Goal: Information Seeking & Learning: Find contact information

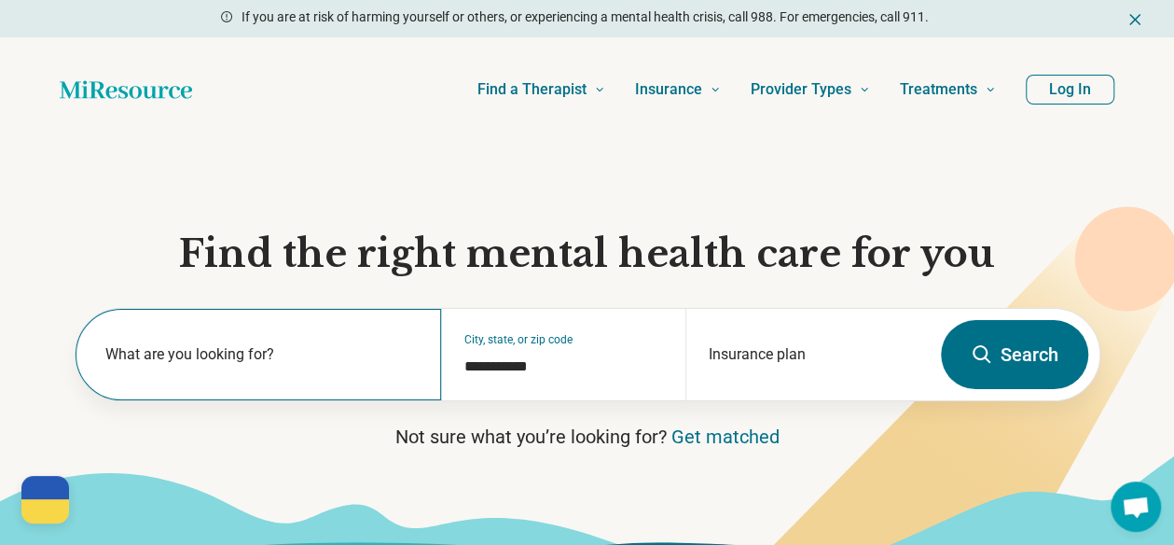
click at [241, 365] on label "What are you looking for?" at bounding box center [262, 354] width 314 height 22
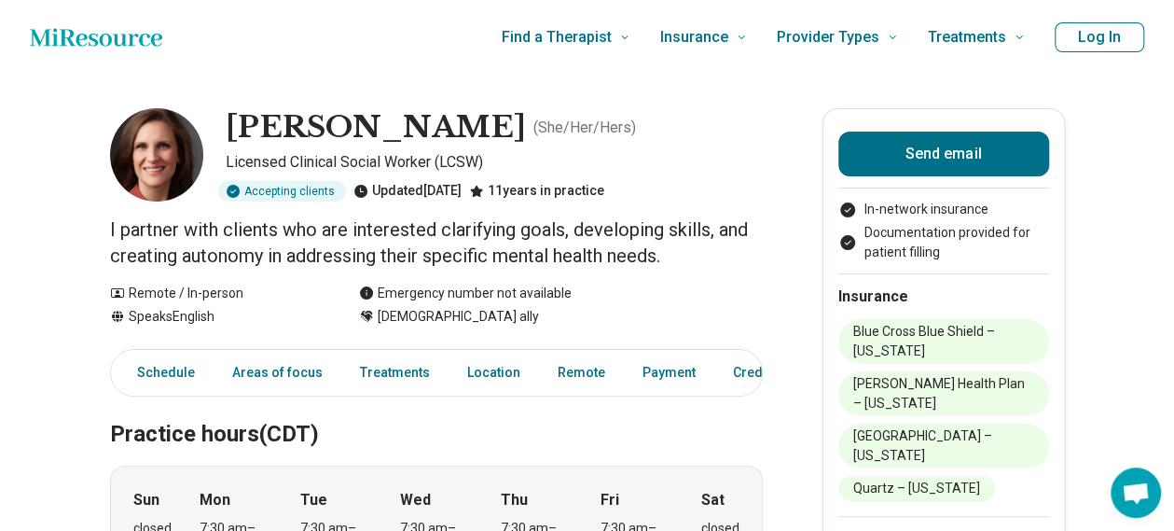
scroll to position [93, 0]
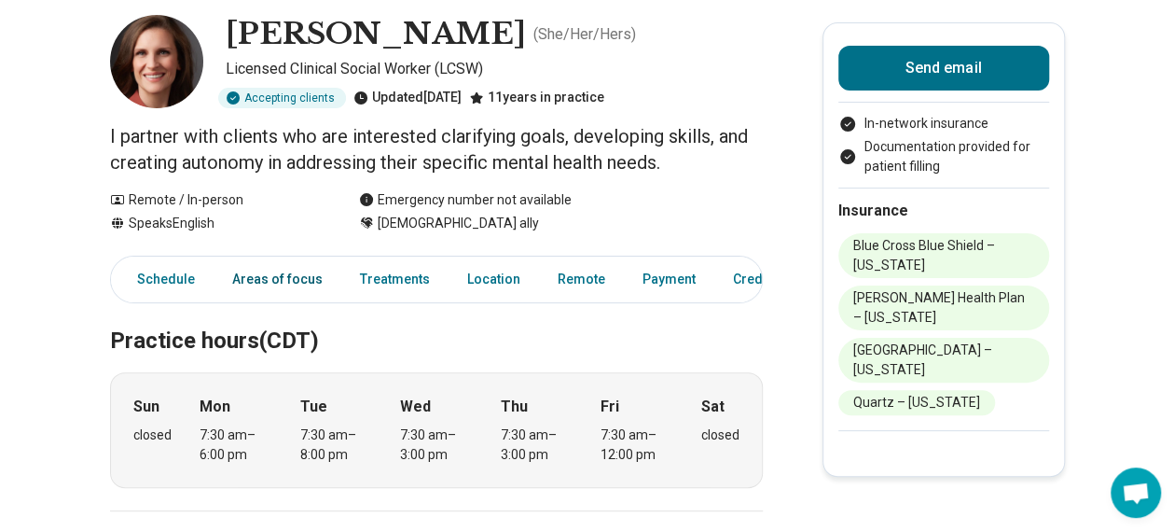
click at [282, 270] on link "Areas of focus" at bounding box center [277, 279] width 113 height 38
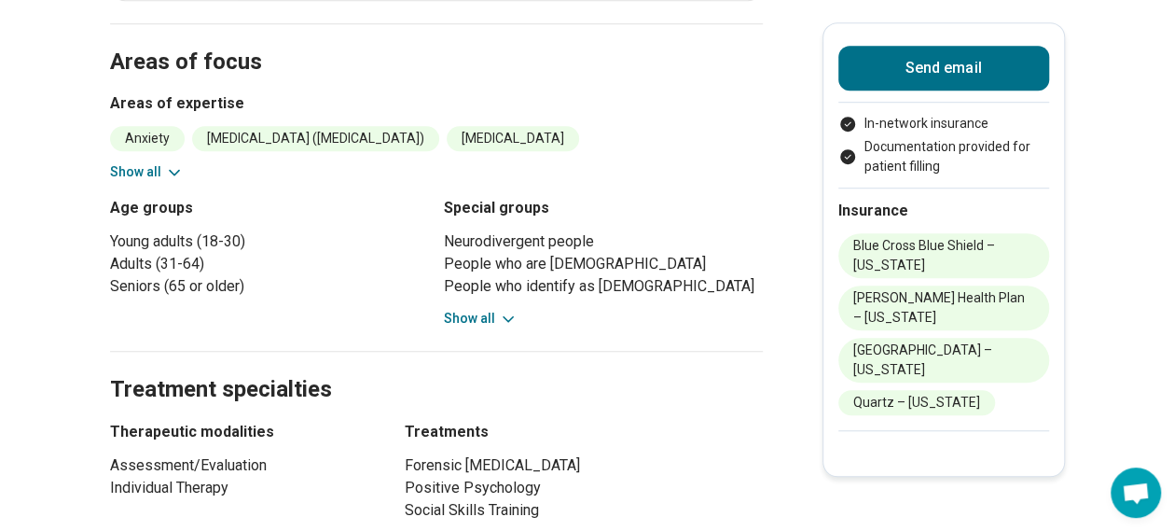
scroll to position [673, 0]
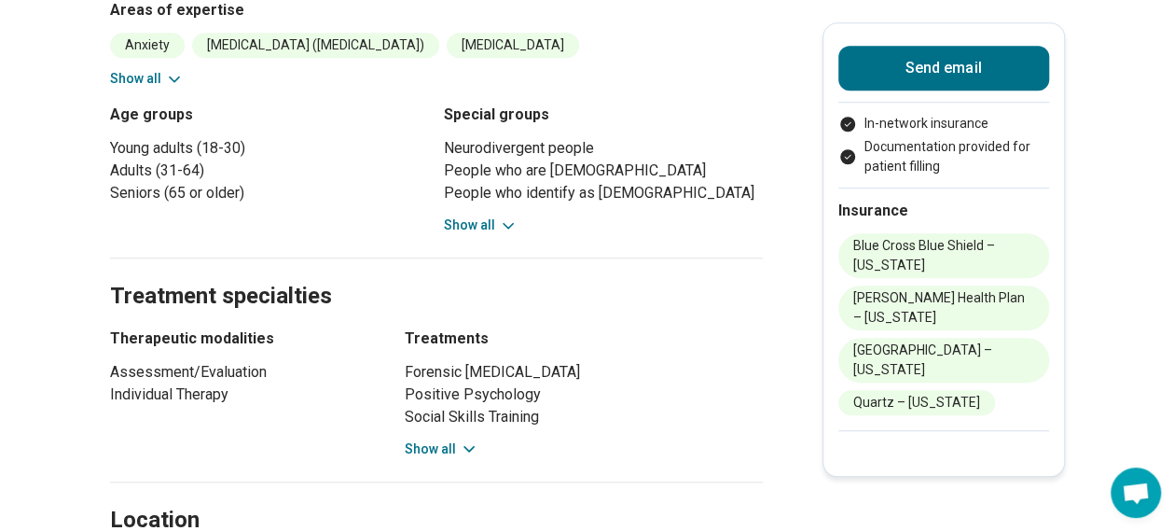
click at [484, 217] on button "Show all" at bounding box center [481, 225] width 74 height 20
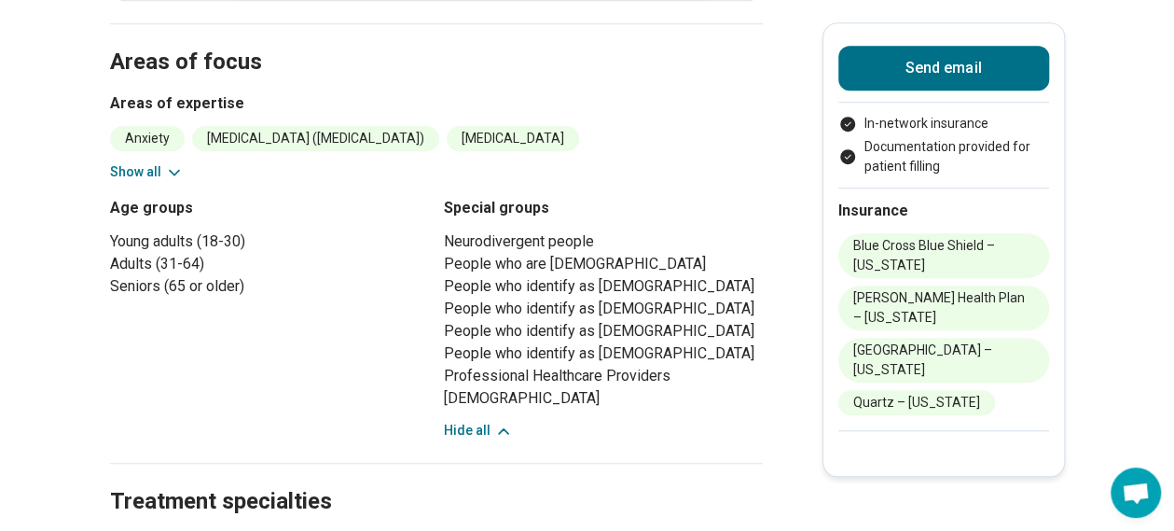
scroll to position [487, 0]
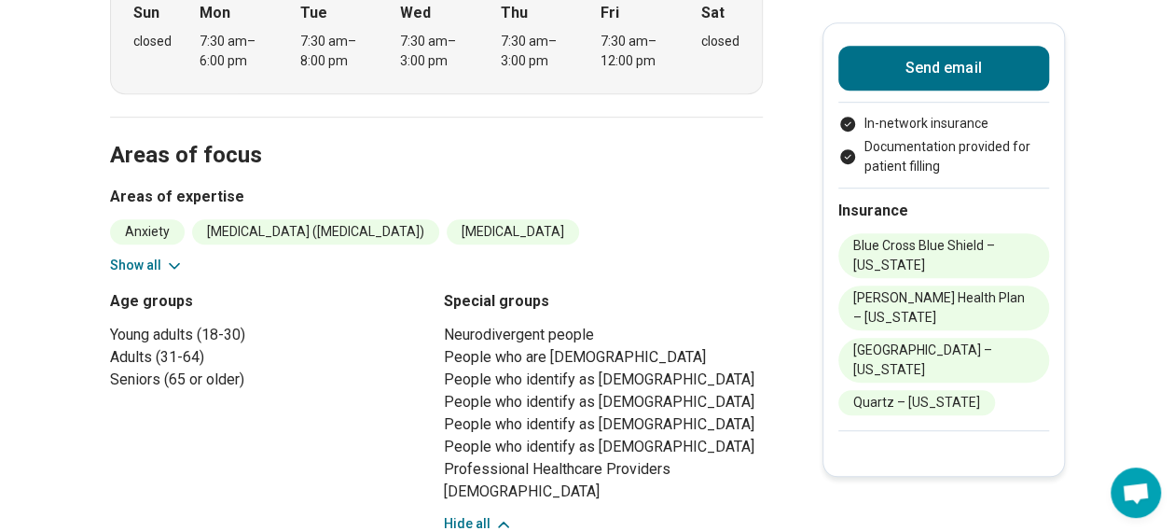
click at [155, 270] on button "Show all" at bounding box center [147, 266] width 74 height 20
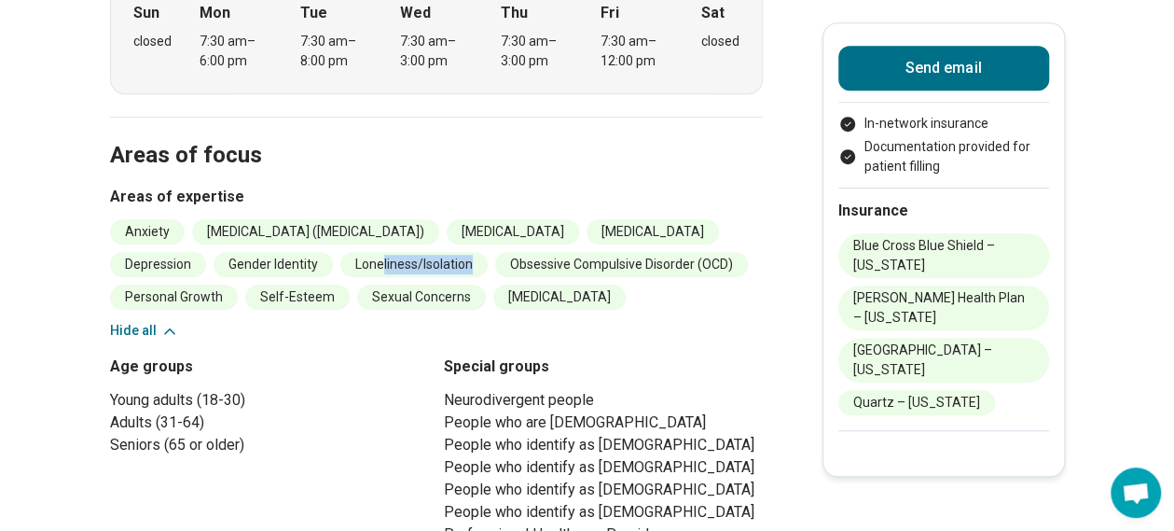
drag, startPoint x: 554, startPoint y: 257, endPoint x: 655, endPoint y: 259, distance: 100.8
click at [488, 259] on li "Loneliness/Isolation" at bounding box center [413, 264] width 147 height 25
click at [488, 264] on li "Loneliness/Isolation" at bounding box center [413, 264] width 147 height 25
drag, startPoint x: 472, startPoint y: 309, endPoint x: 608, endPoint y: 319, distance: 136.6
click at [608, 310] on ul "Anxiety [MEDICAL_DATA] ([MEDICAL_DATA]) [MEDICAL_DATA] [MEDICAL_DATA] [MEDICAL_…" at bounding box center [436, 264] width 653 height 90
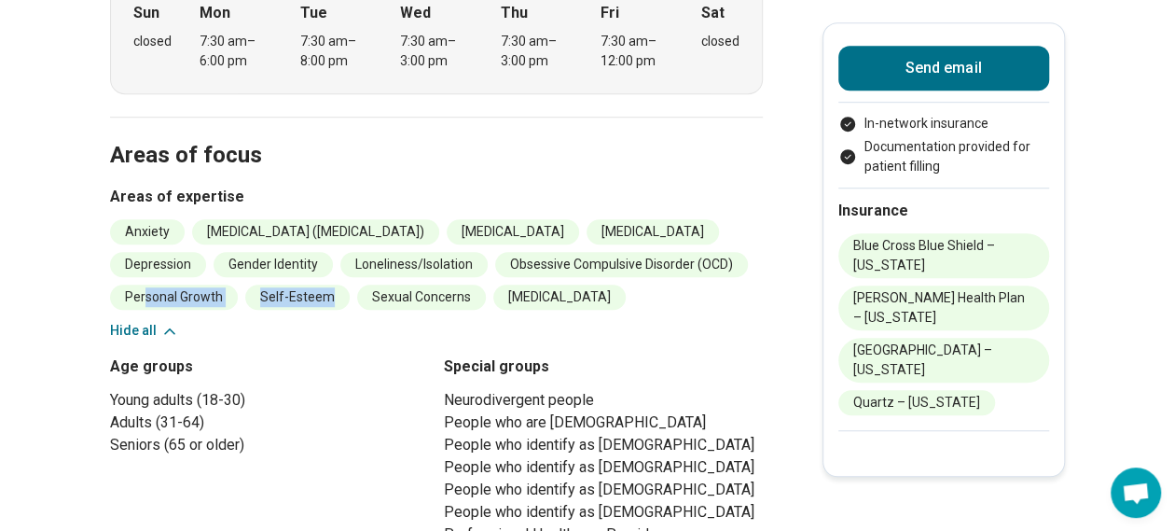
click at [606, 310] on ul "Anxiety [MEDICAL_DATA] ([MEDICAL_DATA]) [MEDICAL_DATA] [MEDICAL_DATA] [MEDICAL_…" at bounding box center [436, 264] width 653 height 90
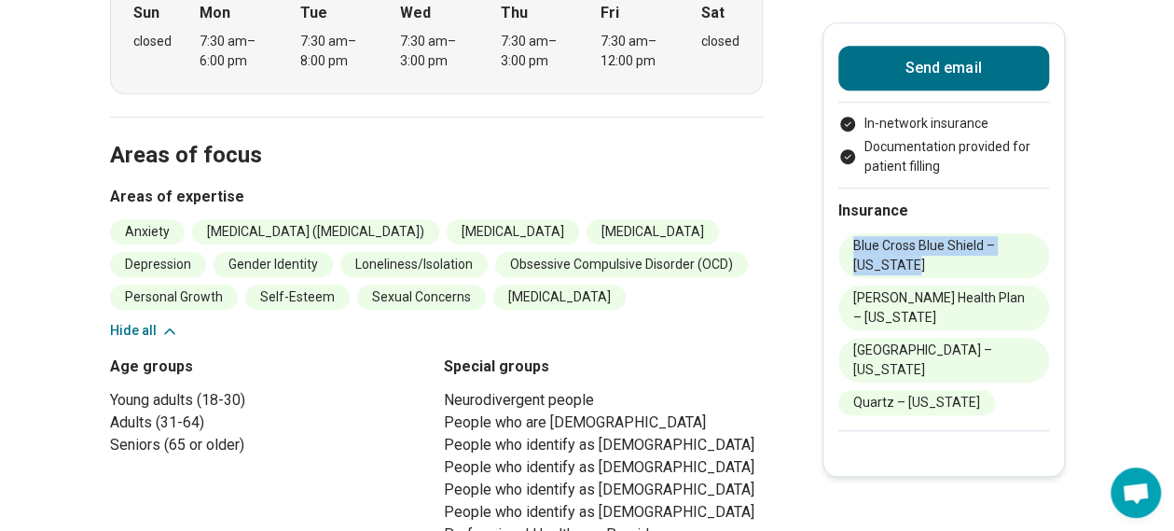
drag, startPoint x: 940, startPoint y: 262, endPoint x: 858, endPoint y: 245, distance: 83.8
click at [858, 245] on li "Blue Cross Blue Shield – [US_STATE]" at bounding box center [944, 255] width 211 height 45
click at [940, 262] on li "Blue Cross Blue Shield – [US_STATE]" at bounding box center [944, 255] width 211 height 45
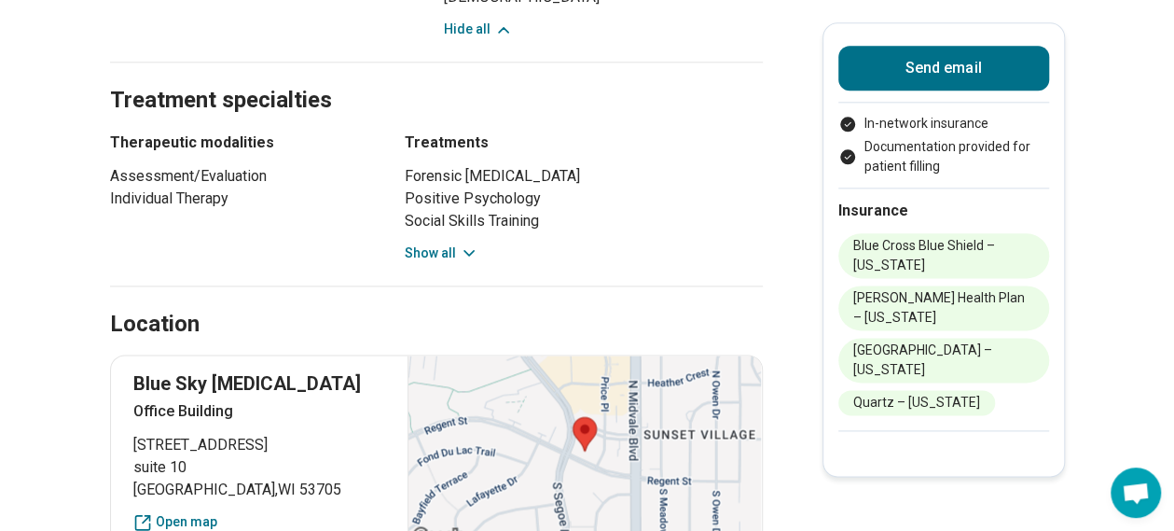
scroll to position [953, 0]
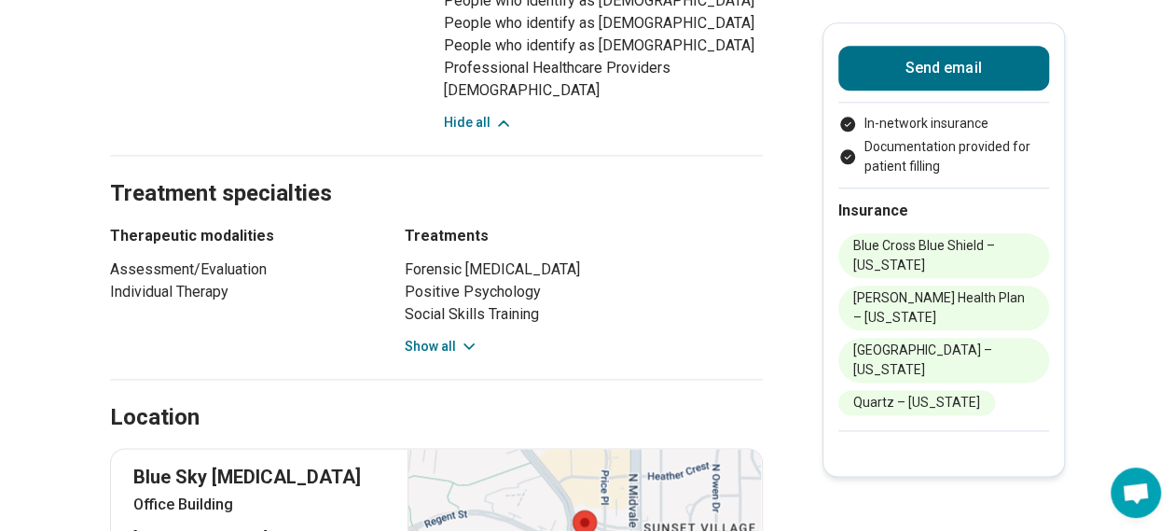
click at [459, 356] on button "Show all" at bounding box center [442, 347] width 74 height 20
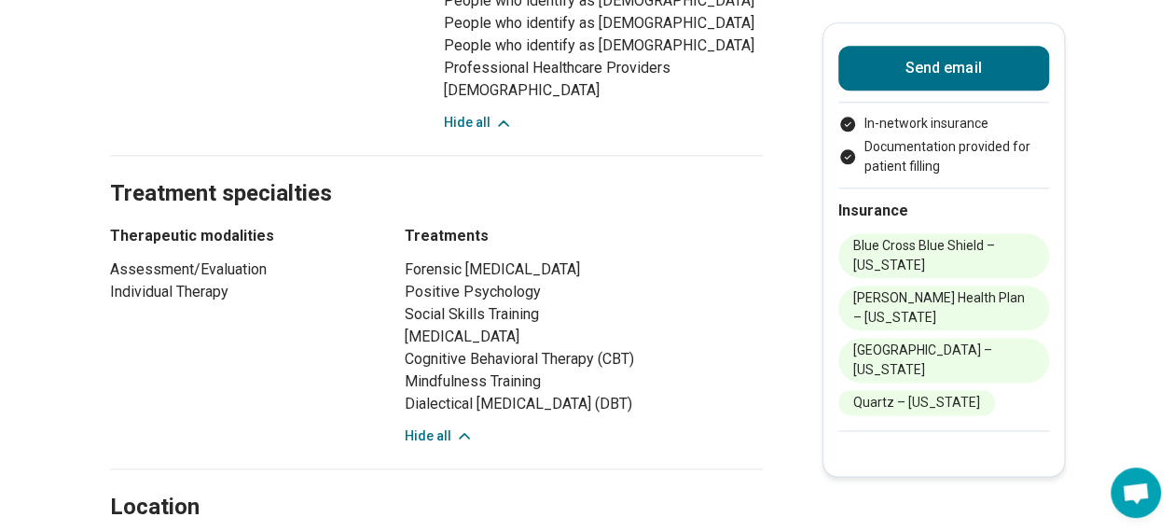
drag, startPoint x: 648, startPoint y: 436, endPoint x: 482, endPoint y: 371, distance: 178.1
click at [418, 415] on li "Dialectical Behavior Therapy (DBT)" at bounding box center [584, 404] width 358 height 22
click at [510, 303] on li "Positive Psychology" at bounding box center [584, 292] width 358 height 22
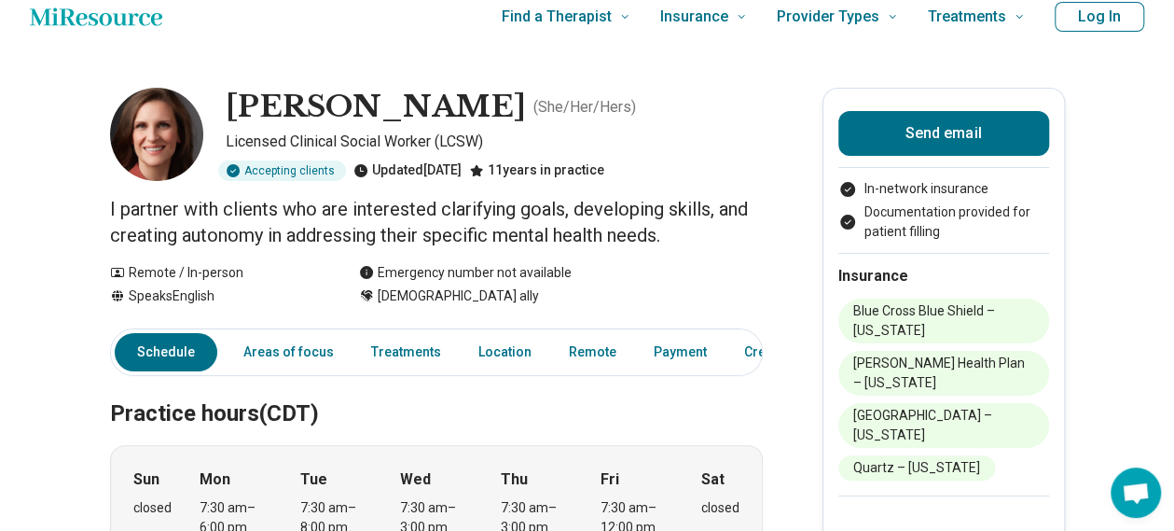
scroll to position [114, 0]
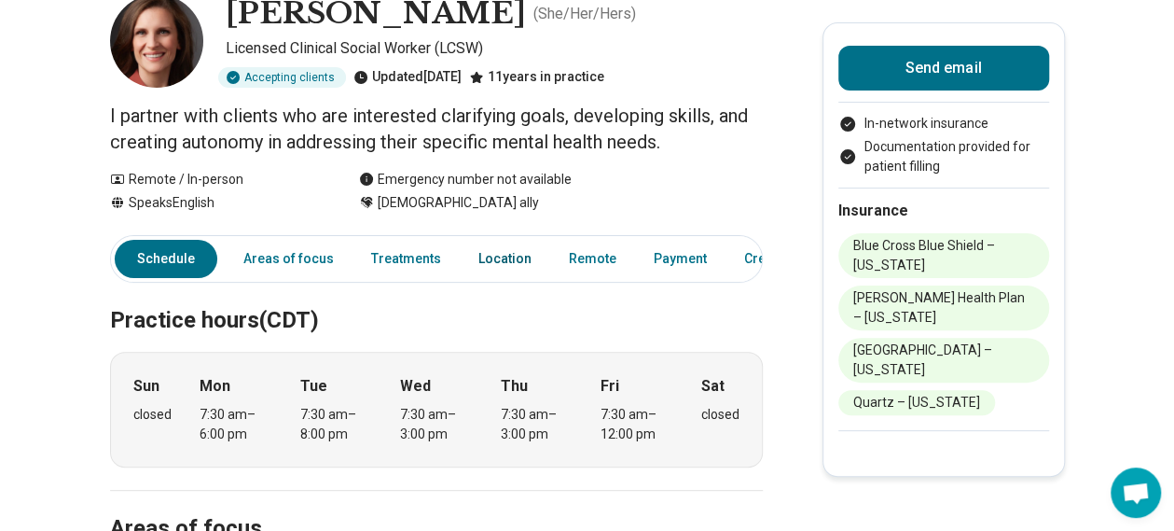
click at [504, 256] on link "Location" at bounding box center [505, 259] width 76 height 38
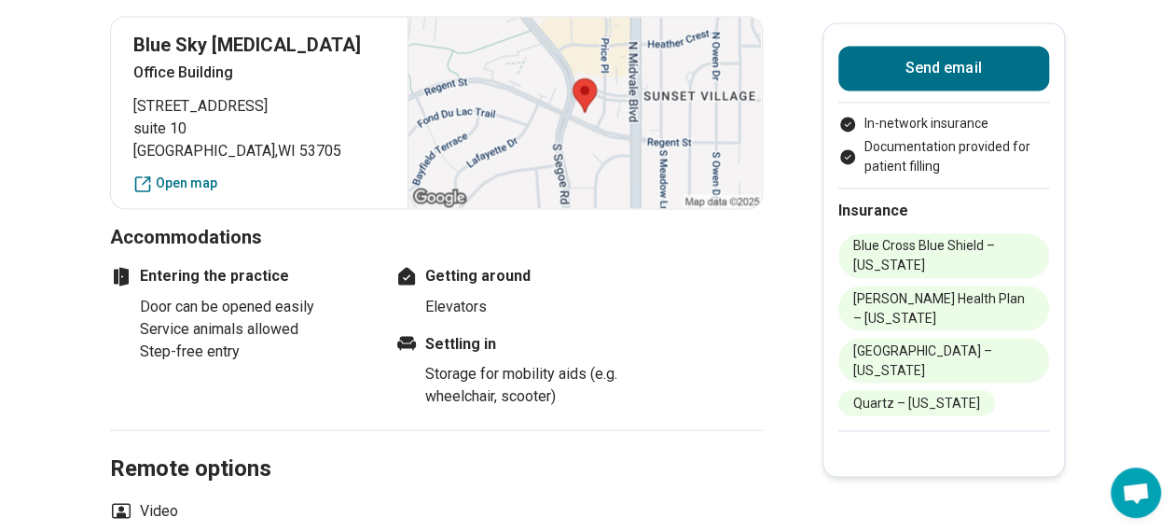
click at [584, 153] on div at bounding box center [585, 112] width 354 height 191
click at [597, 121] on div at bounding box center [585, 112] width 354 height 191
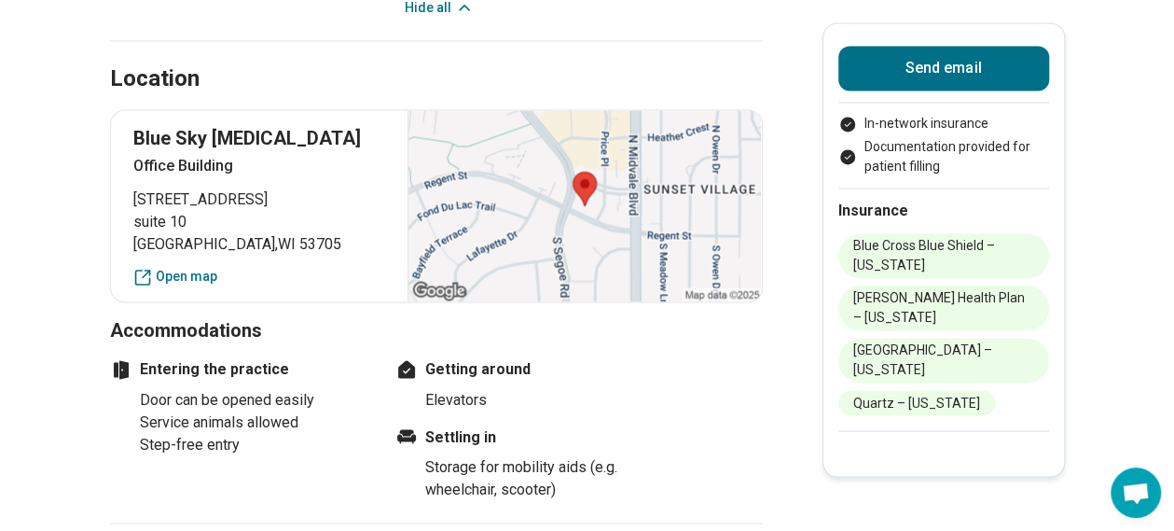
click at [183, 302] on div "Blue Sky Psychotherapy Office Building 4506 Regent Street suite 10 Madison , WI…" at bounding box center [436, 205] width 653 height 193
click at [185, 286] on link "Open map" at bounding box center [259, 277] width 253 height 20
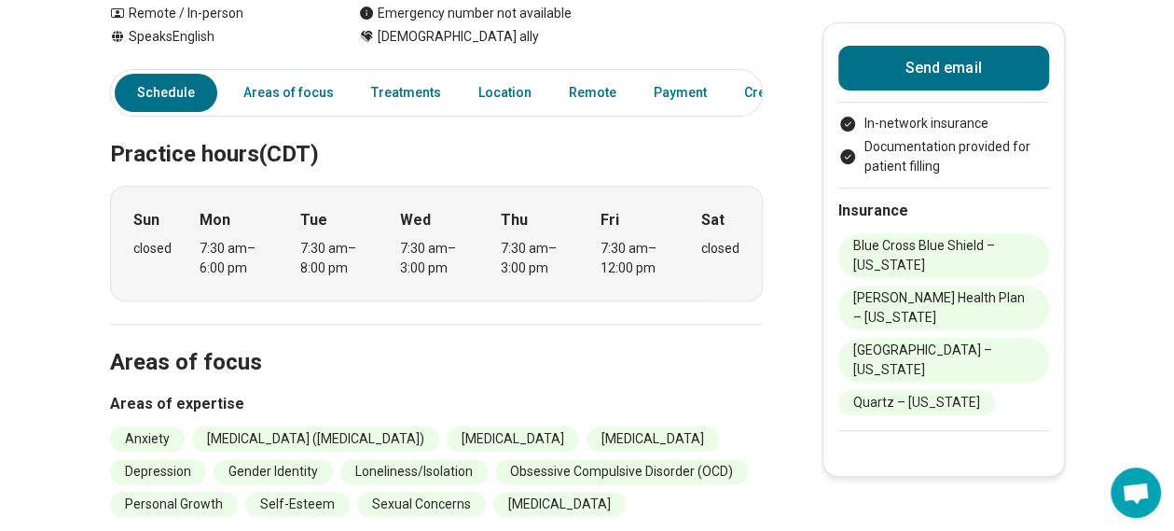
scroll to position [0, 0]
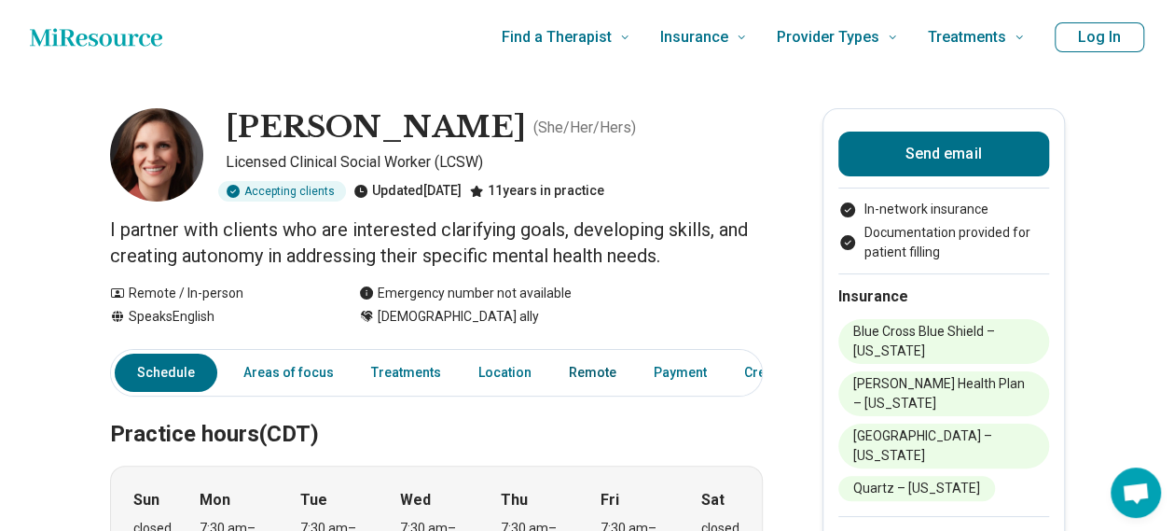
click at [579, 373] on link "Remote" at bounding box center [593, 373] width 70 height 38
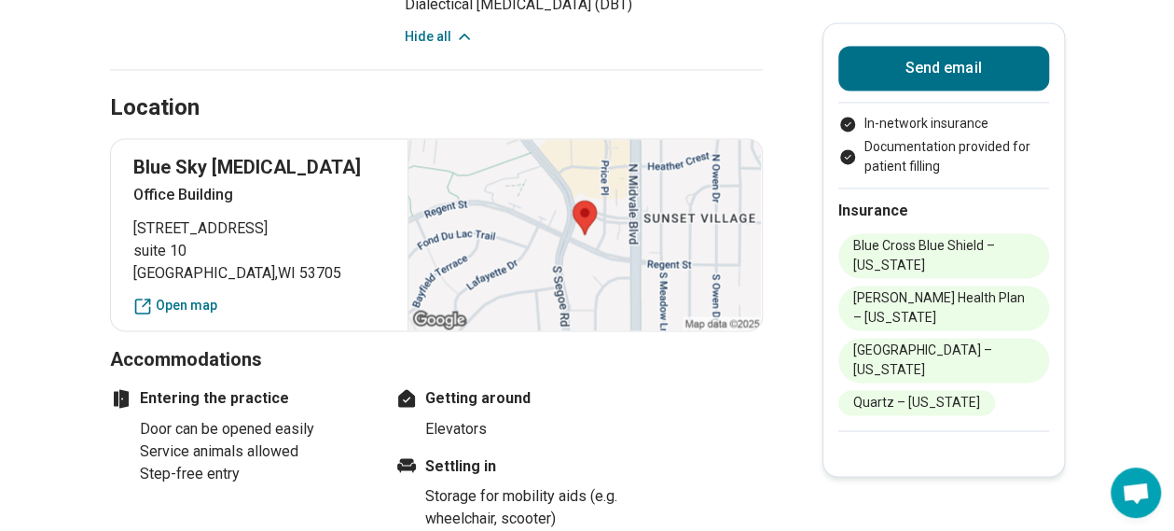
scroll to position [1539, 0]
